Goal: Task Accomplishment & Management: Use online tool/utility

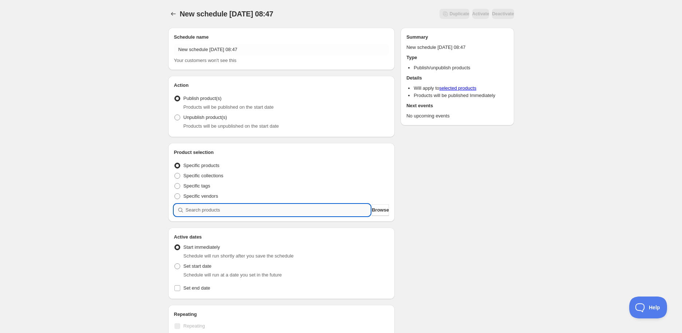
click at [223, 212] on input "search" at bounding box center [278, 210] width 185 height 12
paste input "STK009954"
type input "STK009954"
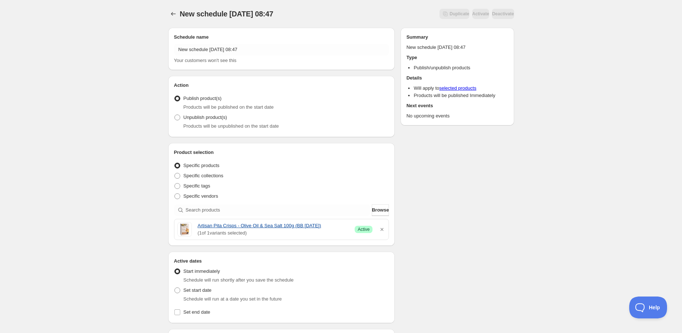
drag, startPoint x: 196, startPoint y: 227, endPoint x: 339, endPoint y: 221, distance: 143.2
click at [339, 222] on div "Artisan Pita Crisps - Olive Oil & Sea Salt 100g (BB [DATE]) ( 1 of 1 variants s…" at bounding box center [281, 229] width 209 height 15
copy link "Artisan Pita Crisps - Olive Oil & Sea Salt 100g (BB [DATE])"
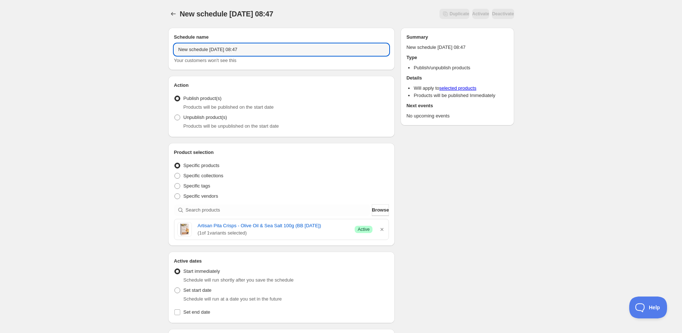
drag, startPoint x: 273, startPoint y: 44, endPoint x: -39, endPoint y: 56, distance: 312.0
click at [0, 56] on html "New schedule [DATE] 08:47. This page is ready New schedule [DATE] 08:47 Duplica…" at bounding box center [341, 166] width 682 height 333
paste input "Artisan Pita Crisps - Olive Oil & Sea Salt 100g (BB [DATE])"
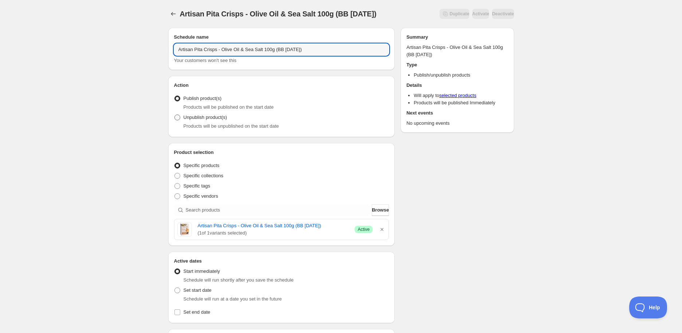
type input "Artisan Pita Crisps - Olive Oil & Sea Salt 100g (BB [DATE])"
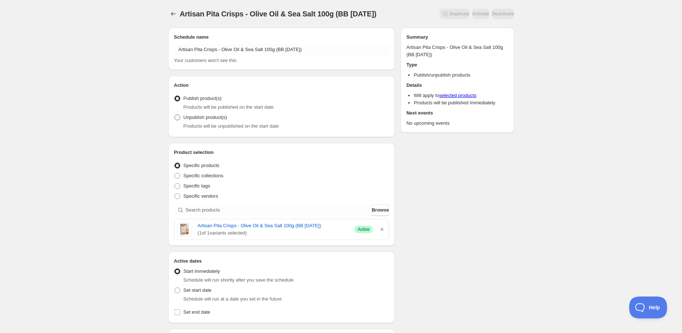
click at [178, 118] on span at bounding box center [177, 117] width 6 height 6
click at [175, 115] on input "Unpublish product(s)" at bounding box center [174, 114] width 0 height 0
radio input "true"
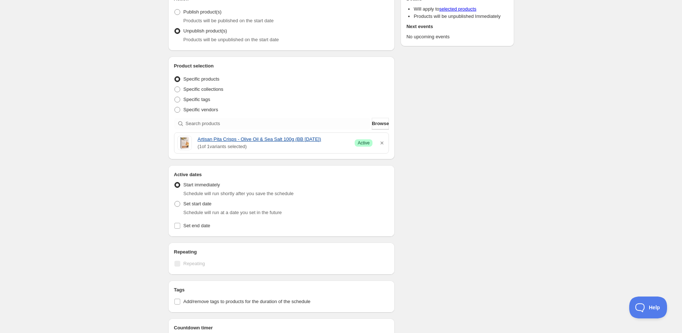
scroll to position [162, 0]
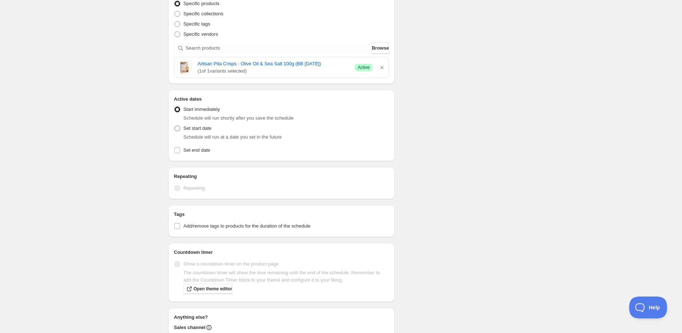
click at [183, 129] on label "Set start date" at bounding box center [193, 128] width 38 height 10
click at [175, 126] on input "Set start date" at bounding box center [174, 125] width 0 height 0
radio input "true"
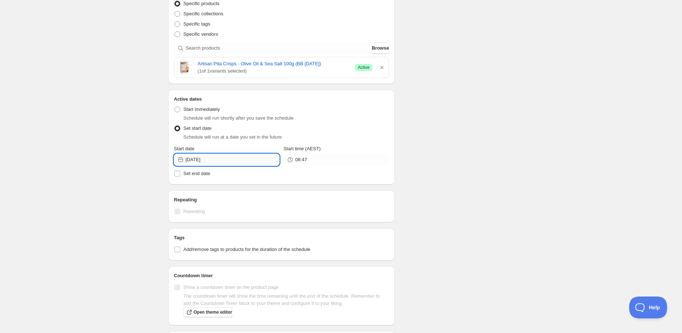
click at [239, 160] on input "[DATE]" at bounding box center [233, 160] width 94 height 12
click at [275, 175] on button "Show next month, September 2025" at bounding box center [270, 177] width 10 height 10
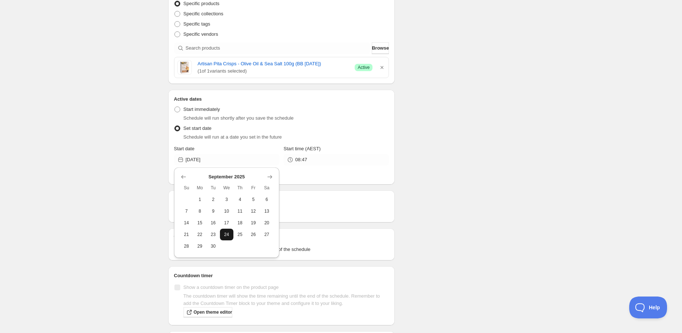
click at [225, 235] on span "24" at bounding box center [227, 234] width 8 height 6
type input "[DATE]"
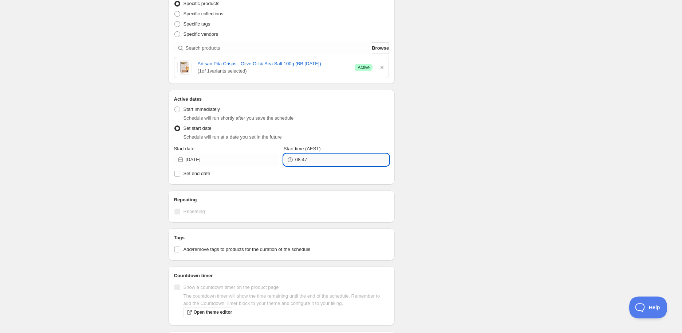
click at [309, 158] on input "08:47" at bounding box center [342, 160] width 94 height 12
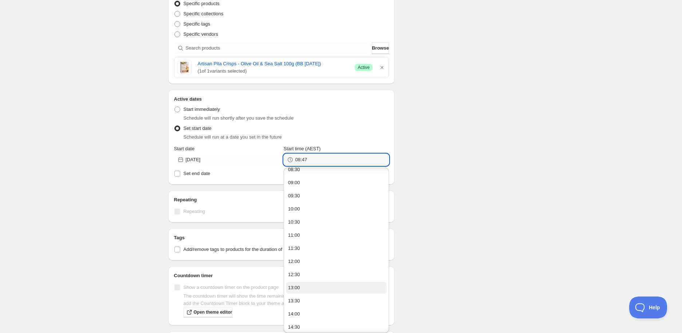
scroll to position [243, 0]
drag, startPoint x: 305, startPoint y: 301, endPoint x: 378, endPoint y: 282, distance: 75.0
click at [305, 300] on button "14:00" at bounding box center [336, 300] width 101 height 12
type input "14:00"
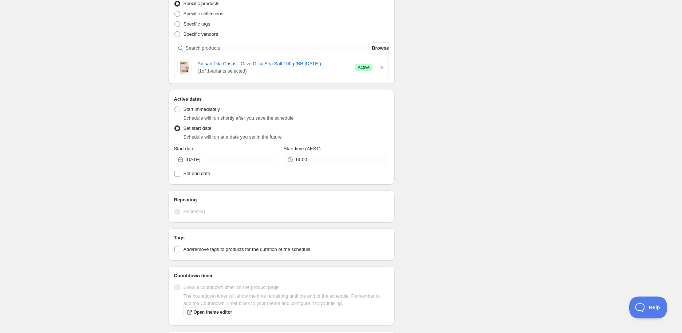
click at [485, 229] on div "Schedule name Artisan Pita Crisps - Olive Oil & Sea Salt 100g (BB [DATE]) Your …" at bounding box center [338, 142] width 352 height 565
drag, startPoint x: 203, startPoint y: 245, endPoint x: 208, endPoint y: 246, distance: 5.2
click at [204, 244] on label "Add/remove tags to products for the duration of the schedule" at bounding box center [281, 249] width 215 height 10
click at [197, 247] on span "Add/remove tags to products for the duration of the schedule" at bounding box center [247, 248] width 127 height 5
click at [180, 247] on input "Add/remove tags to products for the duration of the schedule" at bounding box center [177, 249] width 6 height 6
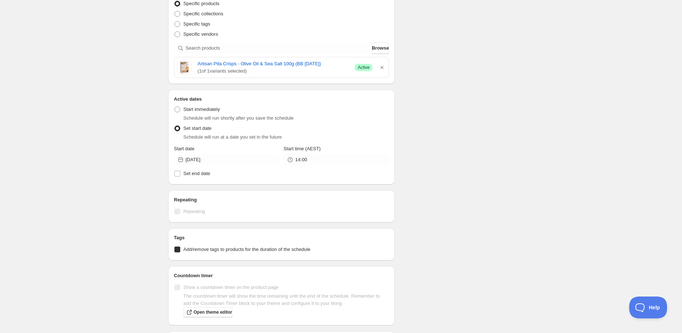
checkbox input "true"
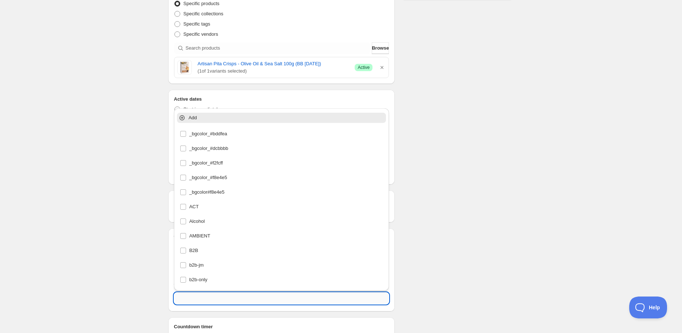
click at [194, 296] on input "text" at bounding box center [281, 298] width 215 height 12
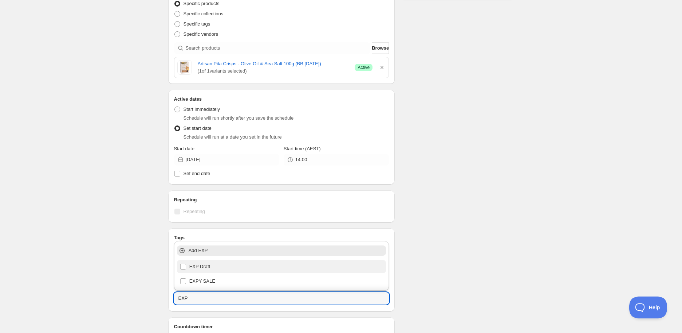
click at [187, 266] on div "EXP Draft" at bounding box center [282, 266] width 204 height 10
type input "EXP Draft"
checkbox input "true"
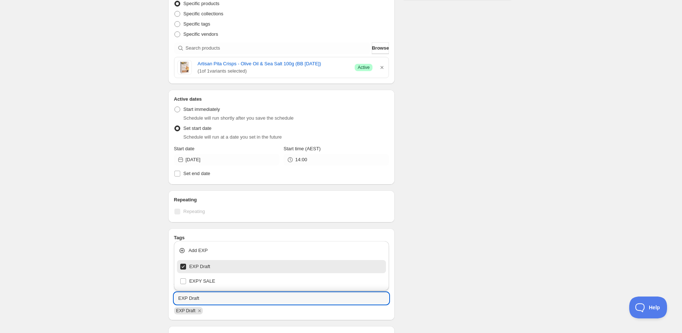
type input "EXP Draft"
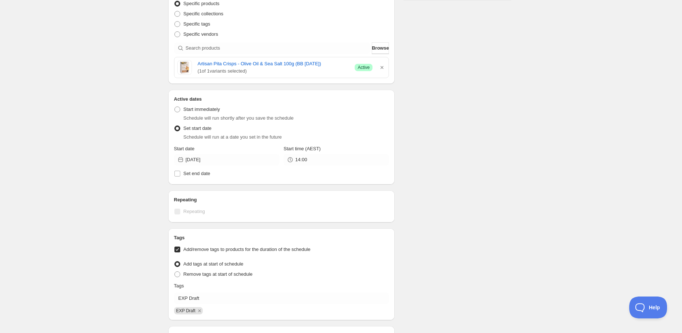
click at [482, 244] on div "Schedule name Artisan Pita Crisps - Olive Oil & Sea Salt 100g (BB [DATE]) Your …" at bounding box center [338, 172] width 352 height 624
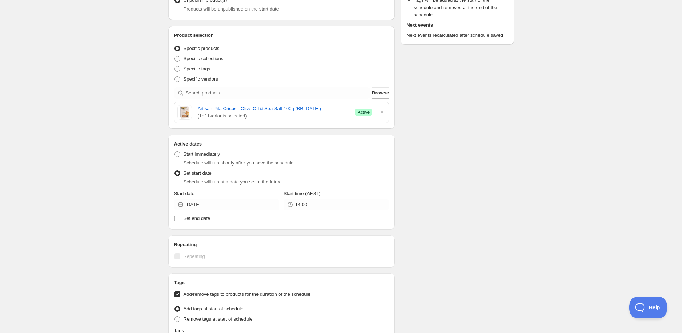
scroll to position [40, 0]
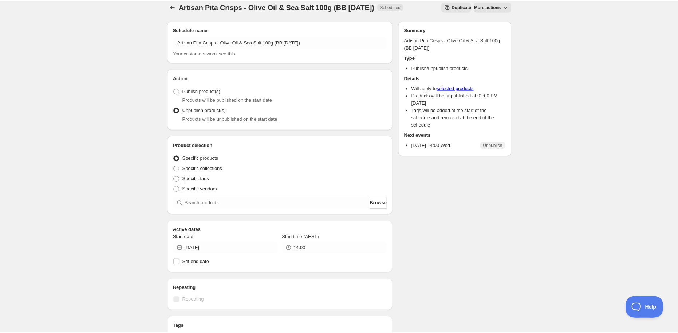
scroll to position [54, 0]
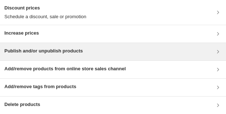
click at [81, 52] on h3 "Publish and/or unpublish products" at bounding box center [43, 50] width 78 height 7
